Goal: Obtain resource: Download file/media

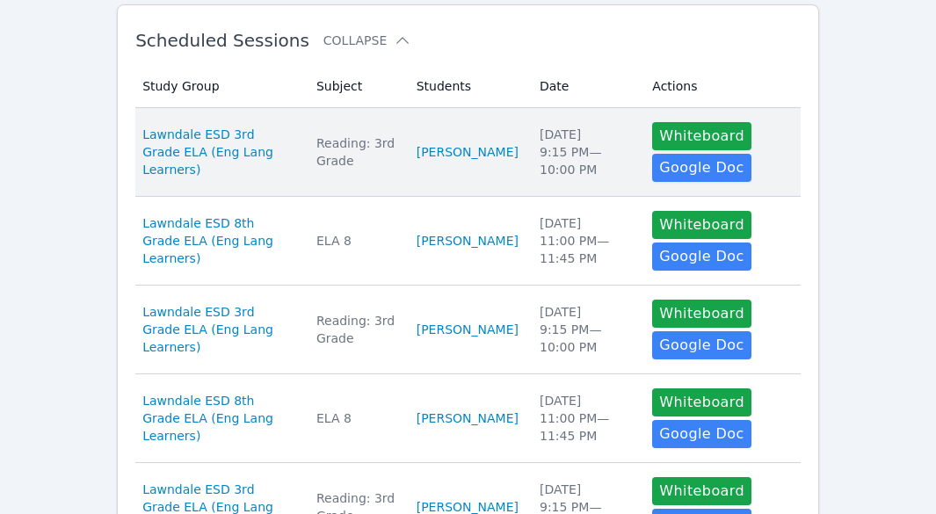
scroll to position [290, 0]
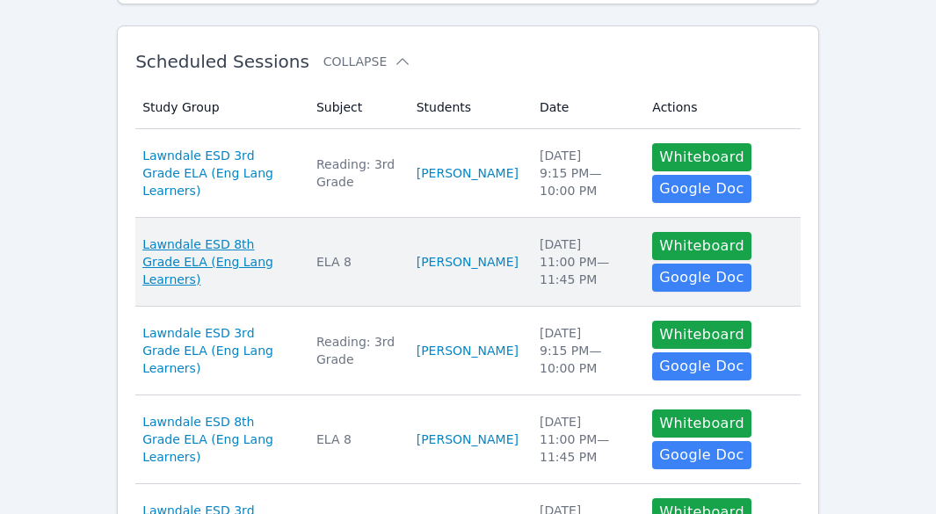
click at [246, 258] on span "Lawndale ESD 8th Grade ELA (Eng Lang Learners)" at bounding box center [218, 262] width 153 height 53
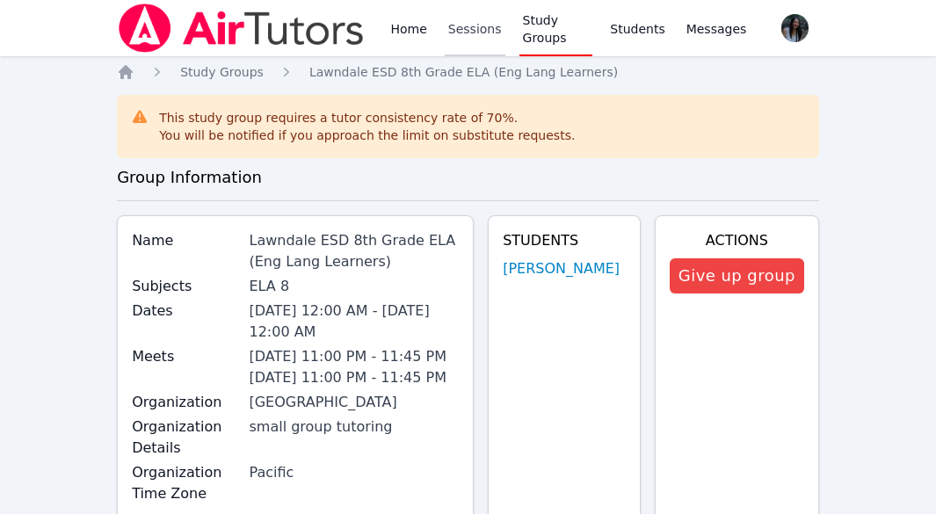
click at [478, 27] on link "Sessions" at bounding box center [475, 28] width 61 height 56
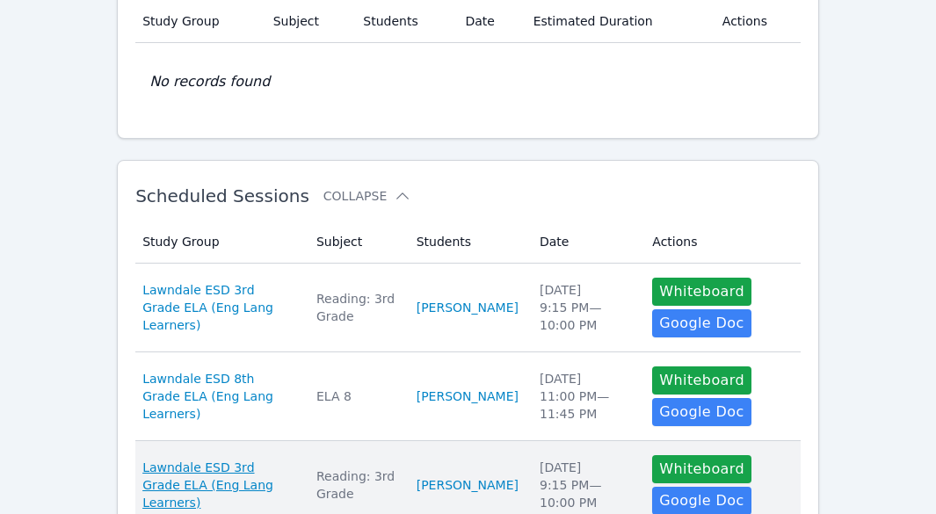
scroll to position [264, 0]
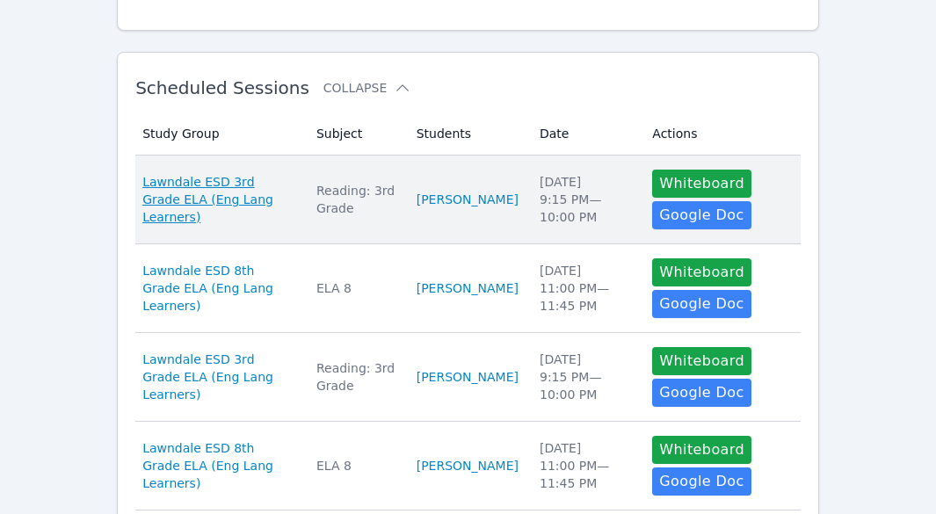
click at [221, 195] on span "Lawndale ESD 3rd Grade ELA (Eng Lang Learners)" at bounding box center [218, 199] width 153 height 53
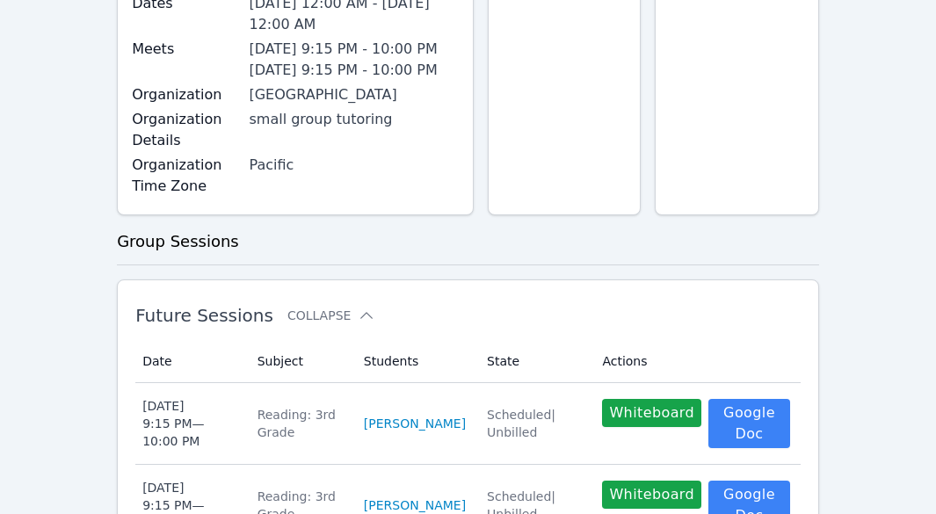
scroll to position [440, 0]
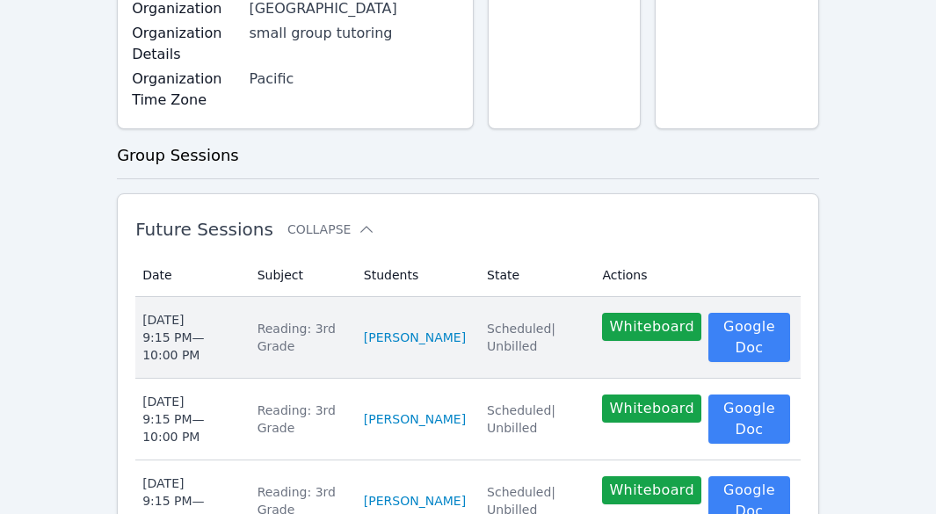
click at [319, 337] on div "Reading: 3rd Grade" at bounding box center [300, 337] width 85 height 35
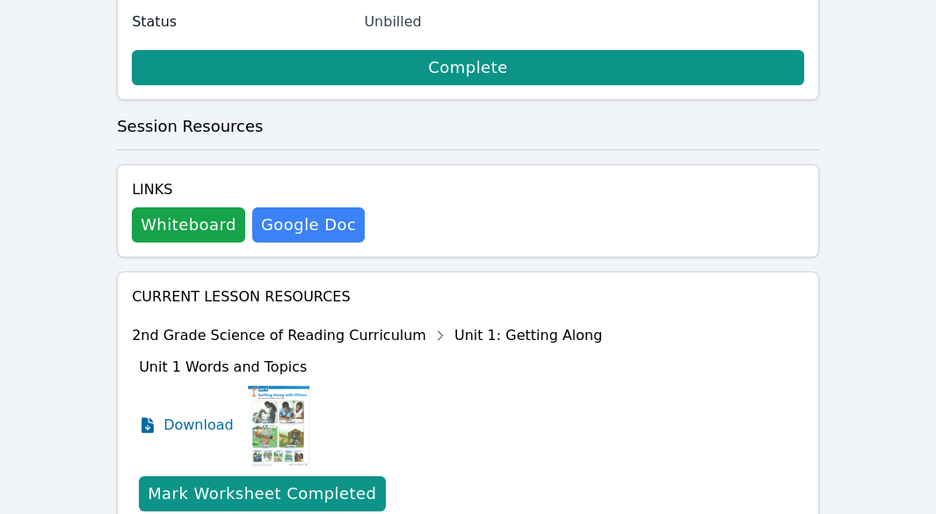
scroll to position [703, 0]
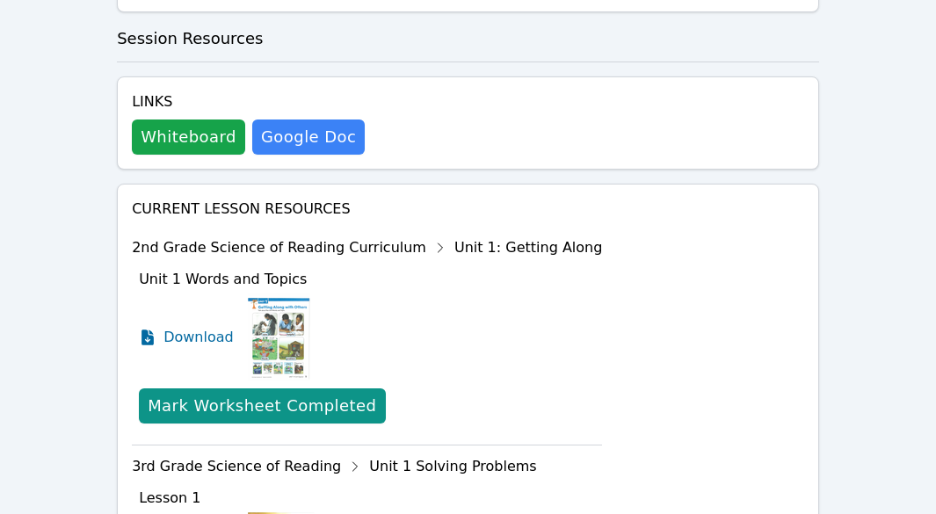
click at [457, 234] on div "2nd Grade Science of Reading Curriculum Unit 1: Getting Along" at bounding box center [367, 248] width 470 height 28
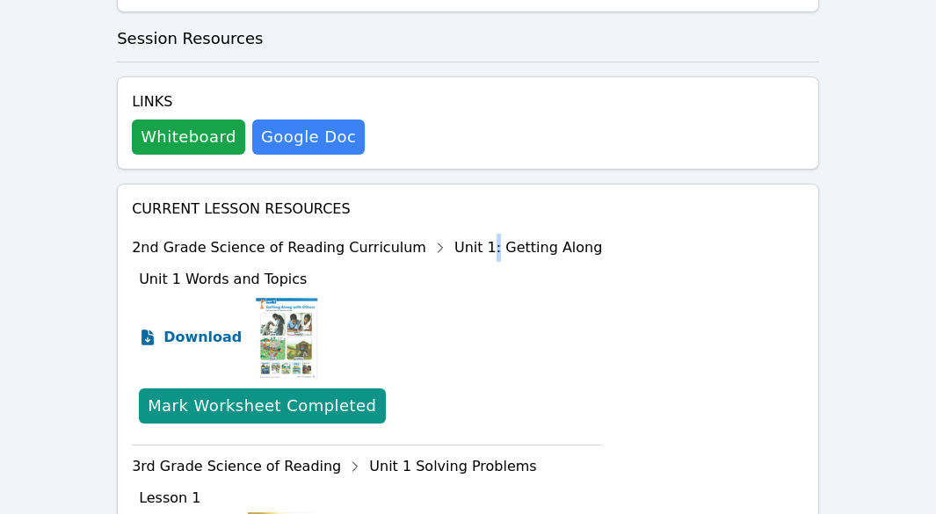
click at [203, 327] on span "Download" at bounding box center [203, 337] width 78 height 21
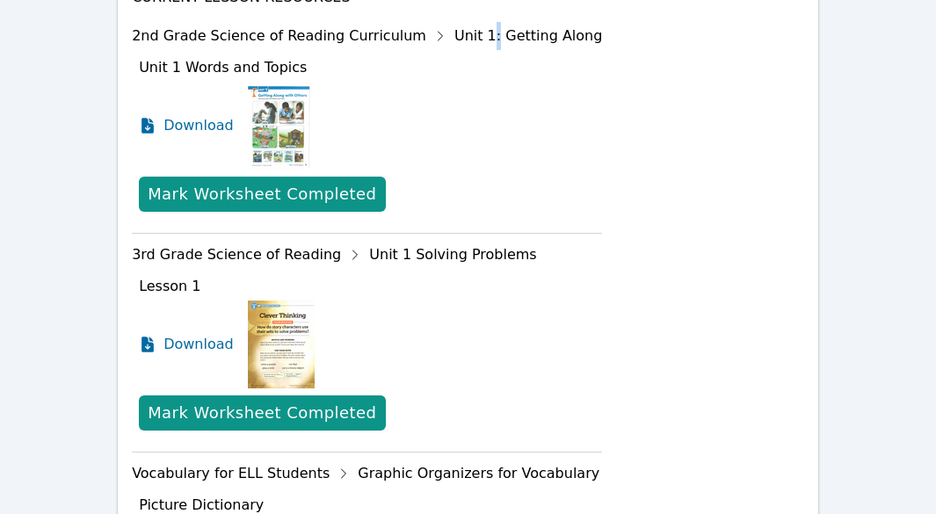
scroll to position [897, 0]
